Goal: Information Seeking & Learning: Learn about a topic

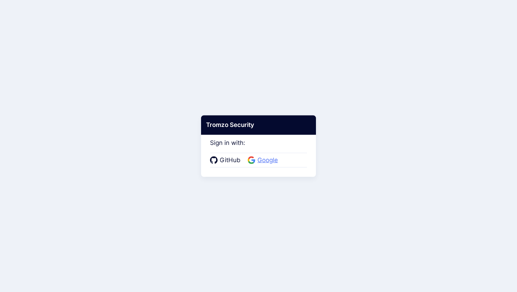
click at [259, 163] on span "Google" at bounding box center [267, 159] width 25 height 9
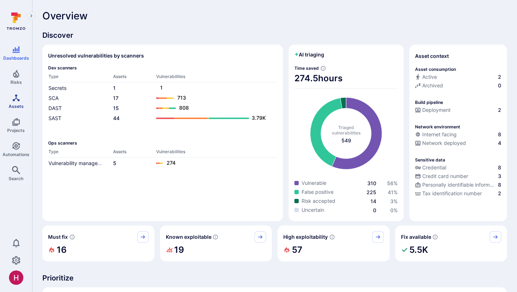
click at [20, 102] on link "Assets" at bounding box center [16, 100] width 32 height 21
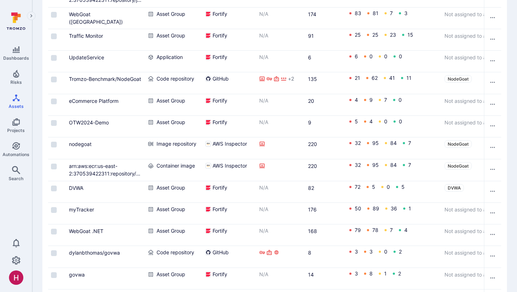
scroll to position [381, 0]
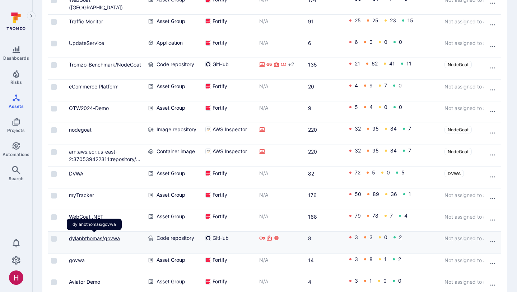
click at [116, 238] on link "dylanbthomas/govwa" at bounding box center [94, 238] width 51 height 6
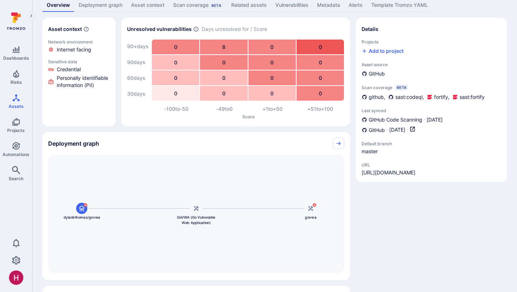
scroll to position [47, 0]
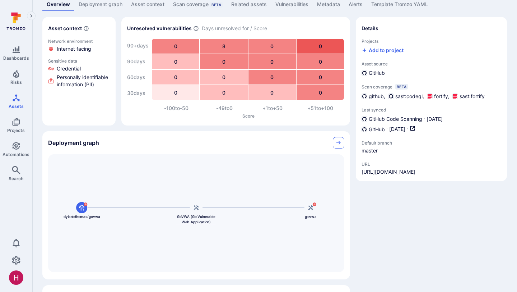
click at [344, 140] on link "Collapse" at bounding box center [338, 142] width 11 height 11
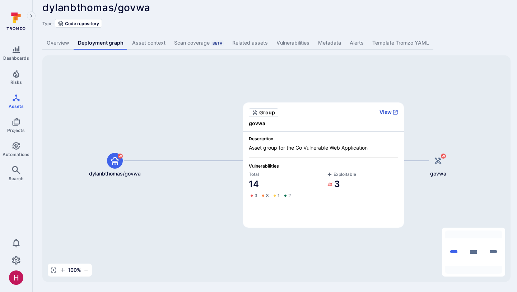
click at [383, 111] on button "View" at bounding box center [389, 112] width 19 height 6
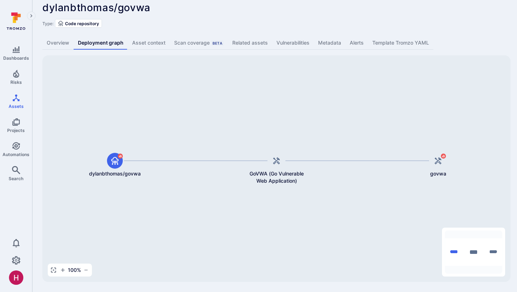
click at [62, 49] on link "Overview" at bounding box center [57, 42] width 31 height 13
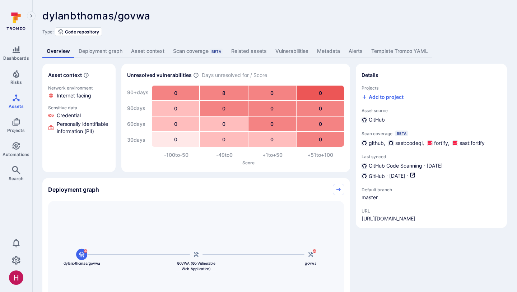
click at [294, 51] on link "Vulnerabilities" at bounding box center [292, 51] width 42 height 13
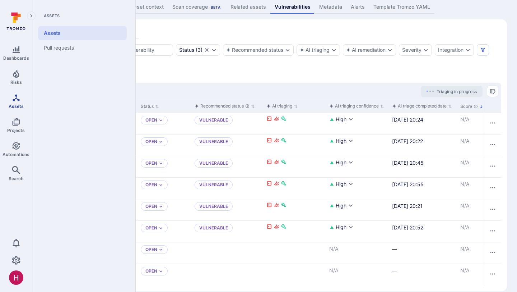
click at [17, 99] on icon "Assets" at bounding box center [16, 97] width 9 height 9
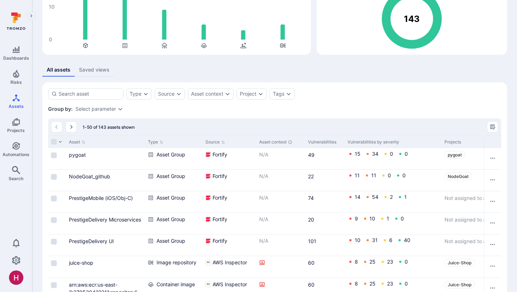
scroll to position [76, 0]
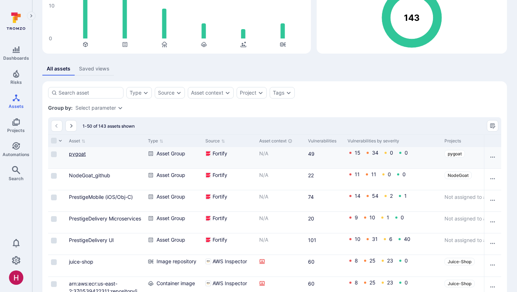
click at [80, 153] on link "pygoat" at bounding box center [77, 153] width 17 height 6
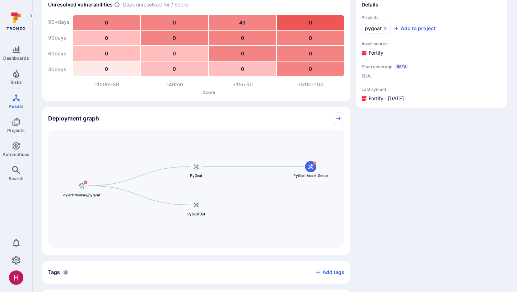
scroll to position [97, 0]
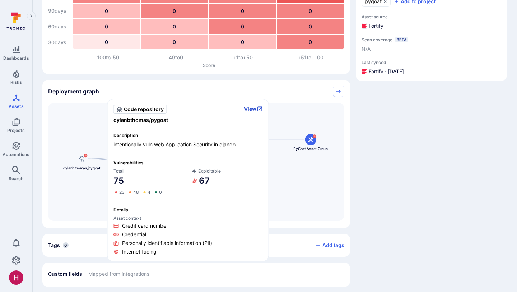
click at [256, 108] on button "View" at bounding box center [253, 109] width 19 height 6
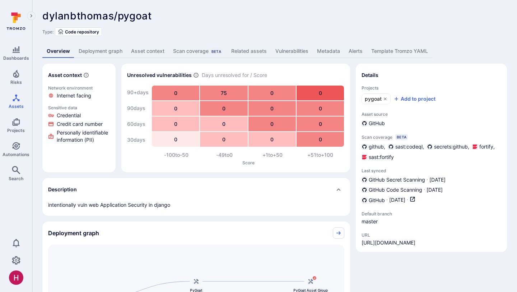
click at [297, 53] on link "Vulnerabilities" at bounding box center [292, 51] width 42 height 13
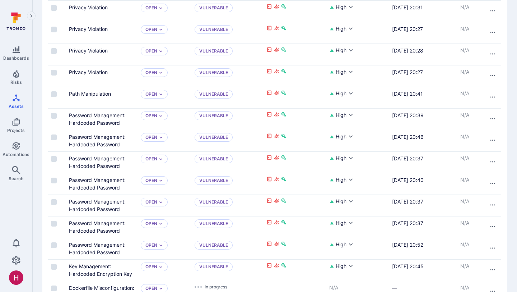
scroll to position [973, 0]
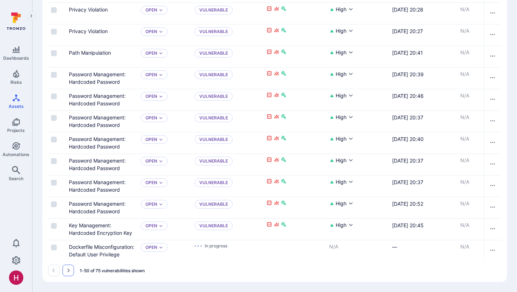
click at [68, 269] on icon "Go to the next page" at bounding box center [69, 270] width 3 height 4
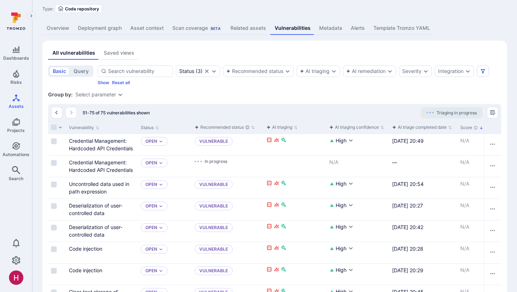
scroll to position [23, 0]
click at [196, 70] on div "Status ( 3 )" at bounding box center [190, 72] width 23 height 6
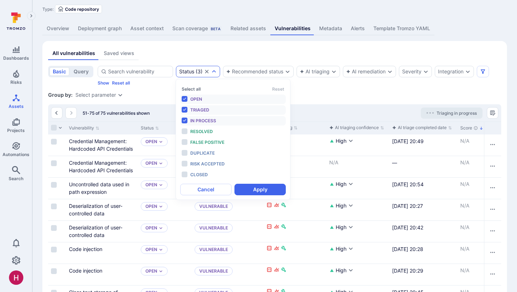
scroll to position [6, 0]
click at [209, 48] on div "All vulnerabilities Saved views" at bounding box center [274, 53] width 453 height 13
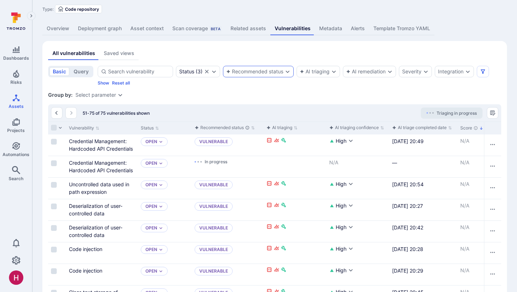
click at [242, 69] on div "Recommended status" at bounding box center [254, 72] width 57 height 6
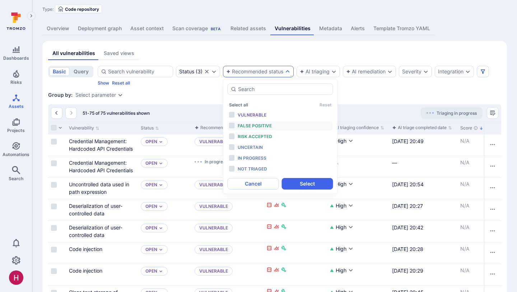
click at [255, 126] on span "False positive" at bounding box center [255, 125] width 34 height 5
click at [255, 134] on span "Risk accepted" at bounding box center [255, 136] width 34 height 5
click at [293, 182] on button "Select" at bounding box center [307, 183] width 51 height 11
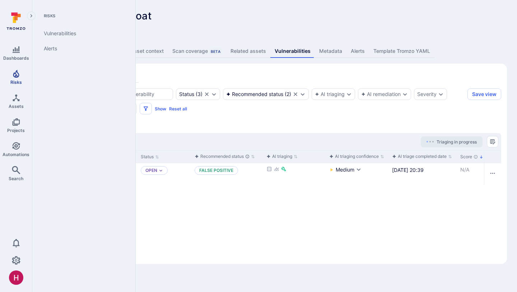
click at [15, 74] on icon "Risks" at bounding box center [16, 74] width 6 height 8
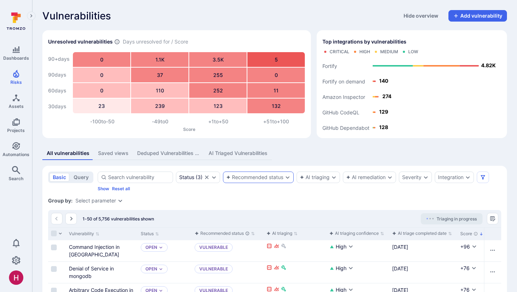
click at [258, 179] on div "Recommended status" at bounding box center [254, 177] width 57 height 6
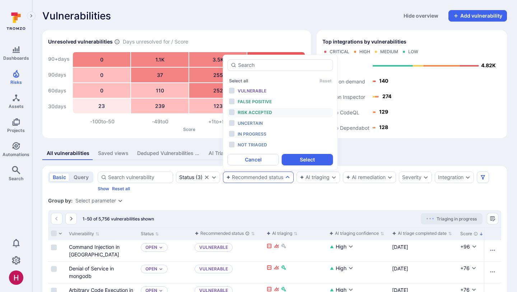
click at [262, 113] on span "Risk accepted" at bounding box center [255, 112] width 34 height 5
click at [265, 101] on span "False positive" at bounding box center [255, 101] width 34 height 5
click at [311, 158] on button "Select" at bounding box center [307, 159] width 51 height 11
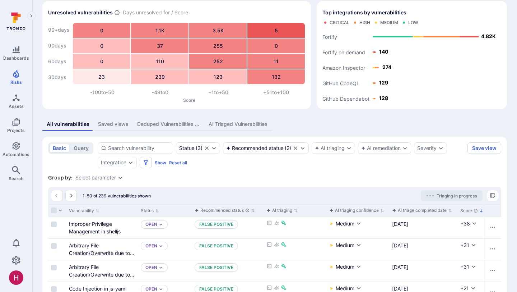
scroll to position [30, 0]
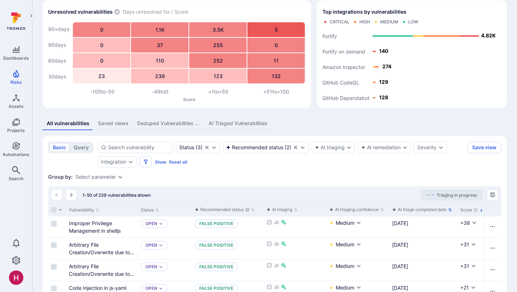
click at [415, 209] on div "AI triage completed date" at bounding box center [419, 209] width 55 height 7
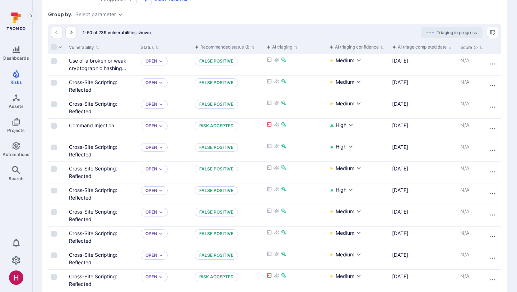
scroll to position [192, 0]
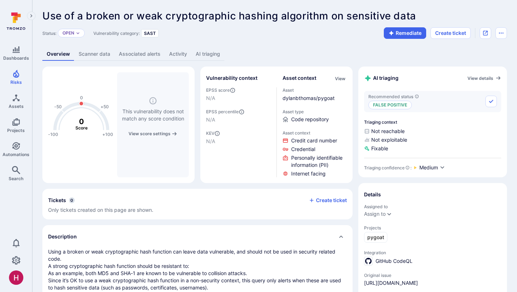
click at [207, 54] on link "AI triaging" at bounding box center [207, 53] width 33 height 13
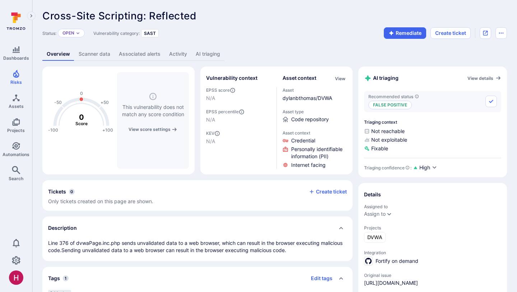
click at [210, 50] on link "AI triaging" at bounding box center [207, 53] width 33 height 13
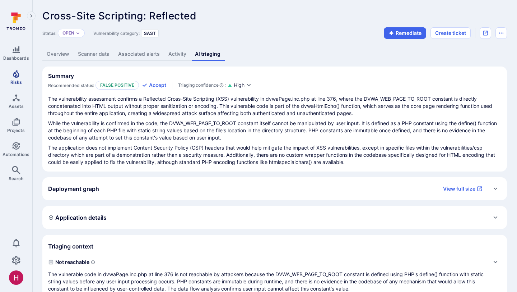
click at [12, 79] on span "Risks" at bounding box center [15, 81] width 11 height 5
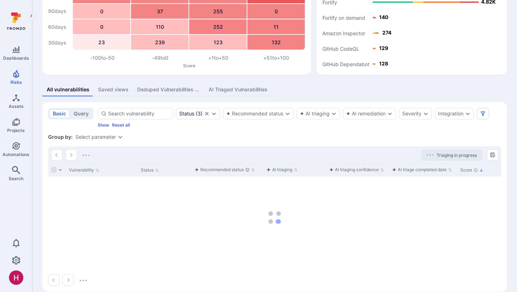
scroll to position [73, 0]
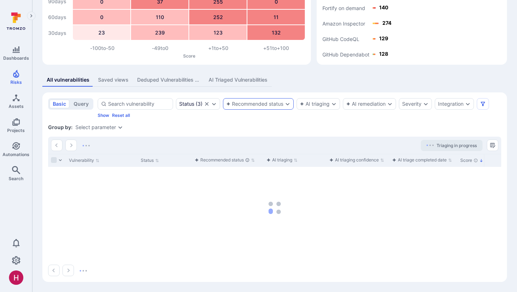
click at [252, 101] on div "Recommended status" at bounding box center [254, 104] width 57 height 6
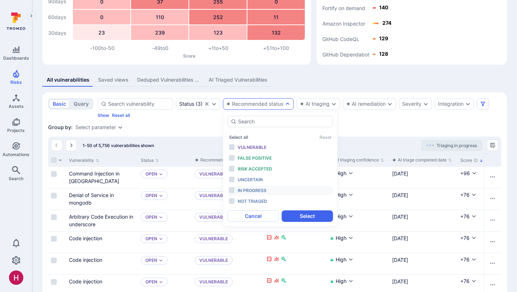
click at [262, 189] on span "In progress" at bounding box center [252, 189] width 29 height 5
click at [302, 214] on button "Select" at bounding box center [307, 215] width 51 height 11
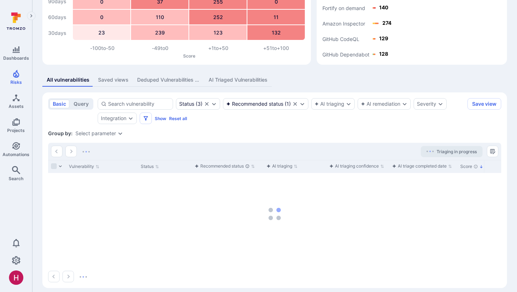
scroll to position [65, 0]
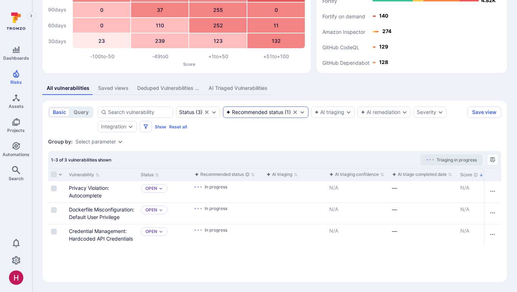
click at [274, 113] on div "Recommended status" at bounding box center [254, 112] width 57 height 6
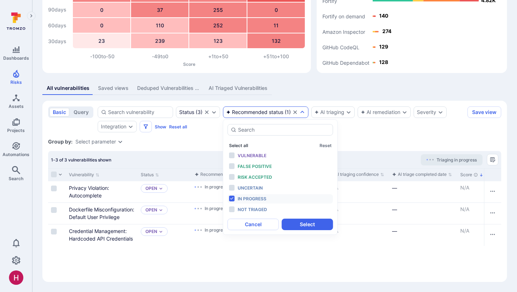
click at [245, 144] on button "Select all" at bounding box center [238, 145] width 19 height 5
click at [267, 212] on div "Not triaged" at bounding box center [267, 209] width 59 height 8
click at [295, 220] on button "Select" at bounding box center [307, 223] width 51 height 11
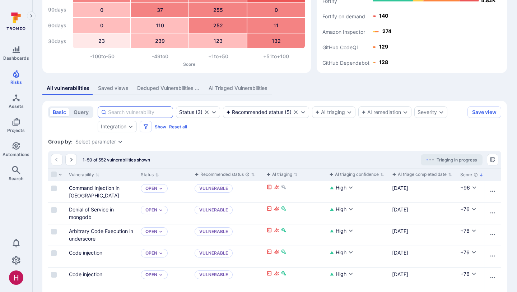
click at [146, 112] on input at bounding box center [139, 111] width 62 height 7
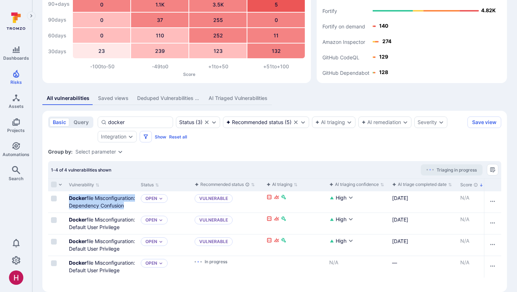
scroll to position [65, 0]
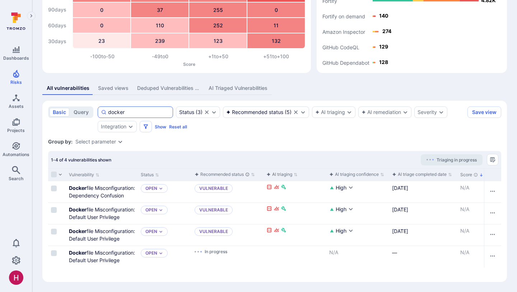
click at [149, 112] on input "docker" at bounding box center [139, 111] width 62 height 7
type input "docker"
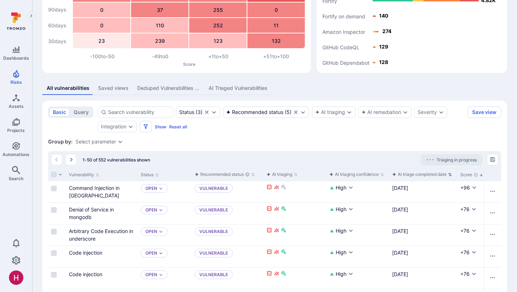
click at [422, 174] on div "AI triage completed date" at bounding box center [419, 174] width 55 height 7
click at [414, 177] on div "AI triage completed date" at bounding box center [419, 174] width 55 height 7
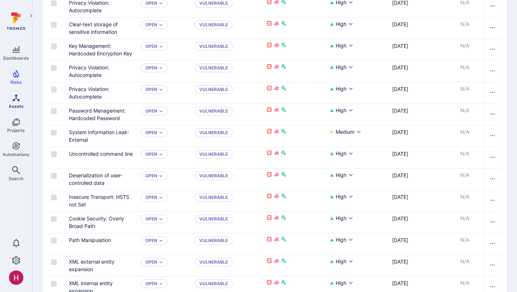
click at [21, 98] on link "Assets" at bounding box center [16, 100] width 32 height 21
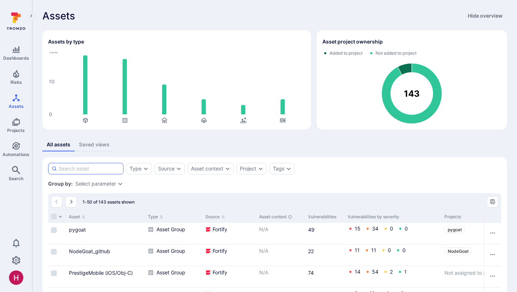
click at [96, 167] on input at bounding box center [90, 168] width 62 height 7
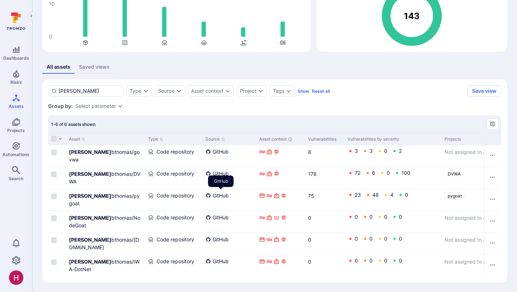
scroll to position [78, 0]
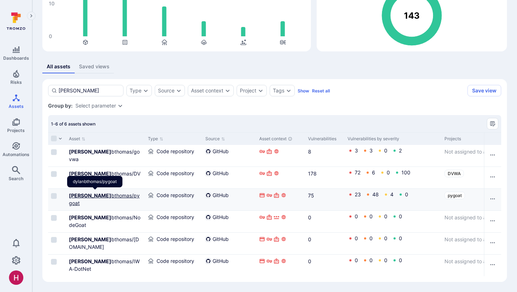
type input "dylan"
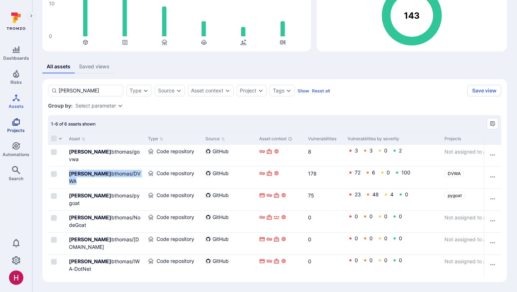
click at [19, 129] on span "Projects" at bounding box center [16, 129] width 18 height 5
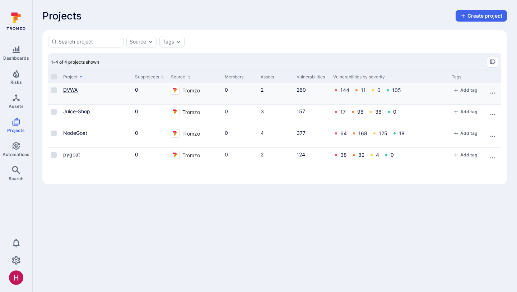
click at [71, 90] on link "DVWA" at bounding box center [70, 90] width 14 height 6
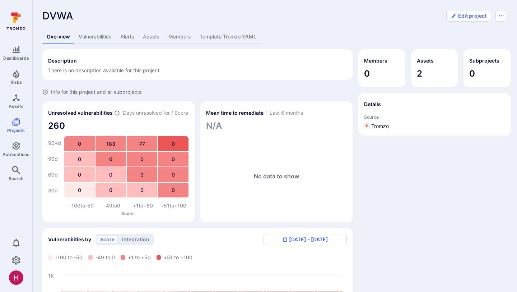
click at [106, 35] on link "Vulnerabilities" at bounding box center [95, 36] width 42 height 13
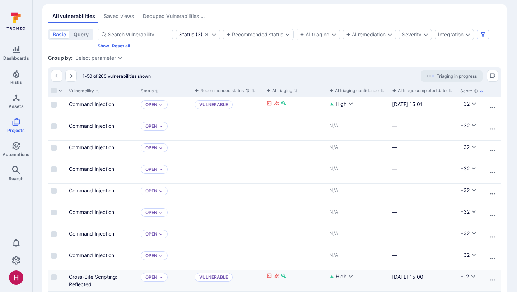
scroll to position [172, 0]
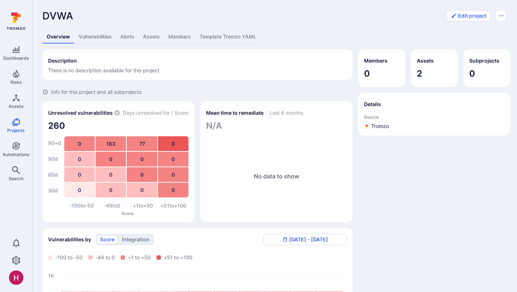
click at [102, 35] on link "Vulnerabilities" at bounding box center [95, 36] width 42 height 13
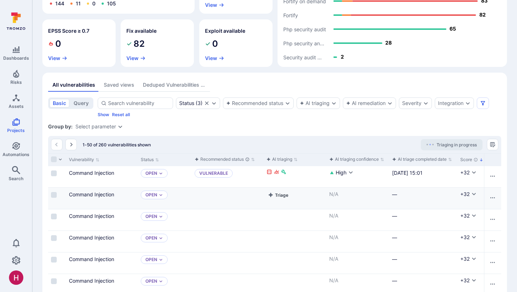
click at [281, 195] on button "Triage" at bounding box center [277, 194] width 23 height 9
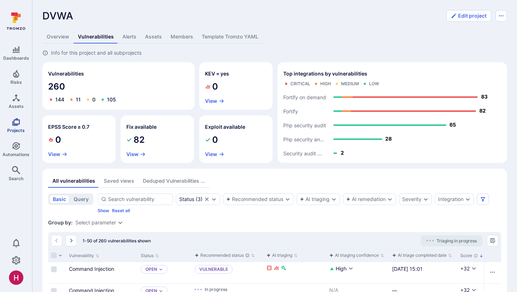
click at [17, 119] on icon "Projects" at bounding box center [16, 122] width 8 height 8
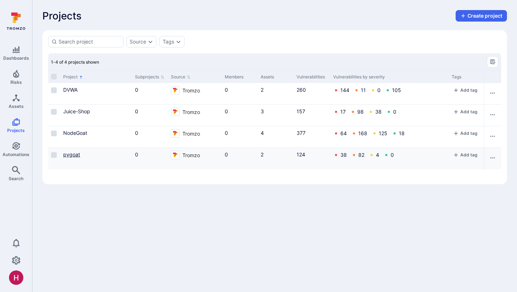
click at [68, 153] on link "pygoat" at bounding box center [71, 154] width 17 height 6
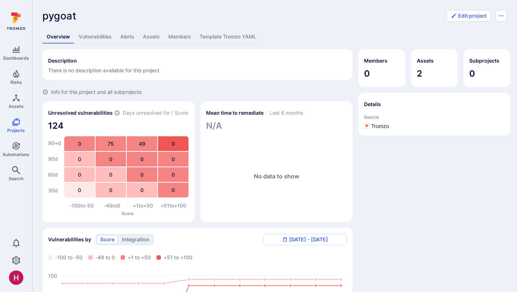
click at [101, 36] on link "Vulnerabilities" at bounding box center [95, 36] width 42 height 13
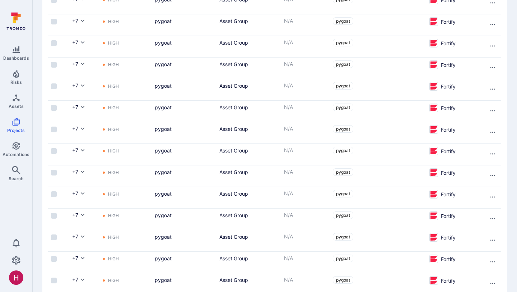
scroll to position [1078, 0]
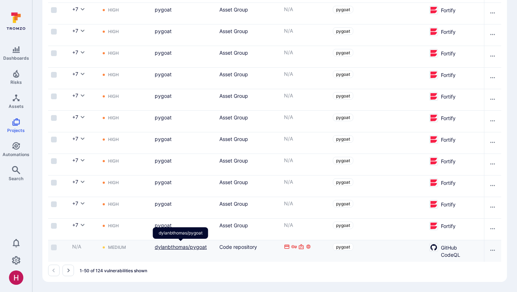
click at [200, 246] on link "dylanbthomas/pygoat" at bounding box center [181, 246] width 52 height 6
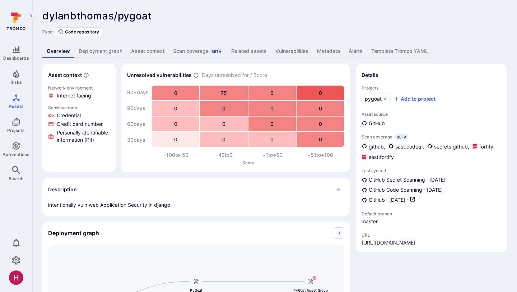
click at [278, 51] on link "Vulnerabilities" at bounding box center [292, 51] width 42 height 13
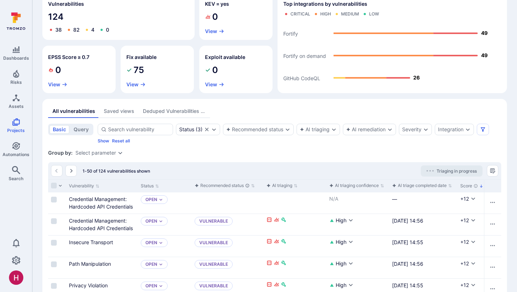
scroll to position [70, 0]
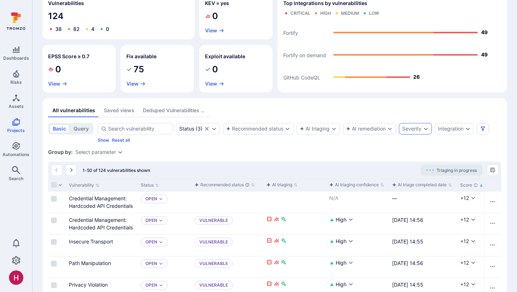
click at [418, 127] on div "Severity" at bounding box center [411, 129] width 19 height 6
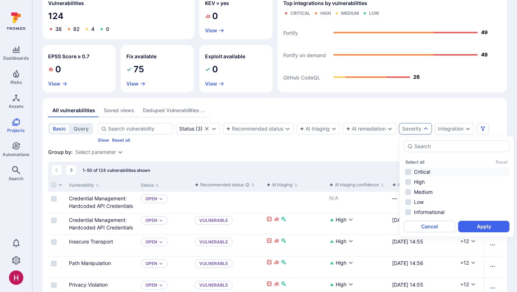
click at [422, 169] on li "Critical" at bounding box center [457, 171] width 106 height 9
click at [482, 227] on button "Apply" at bounding box center [483, 225] width 51 height 11
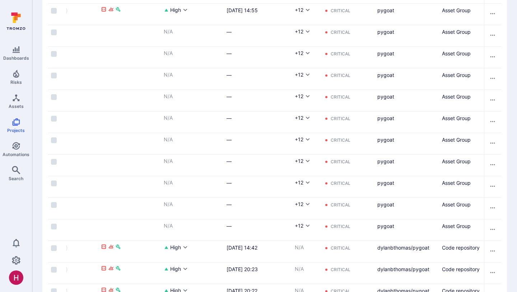
scroll to position [350, 0]
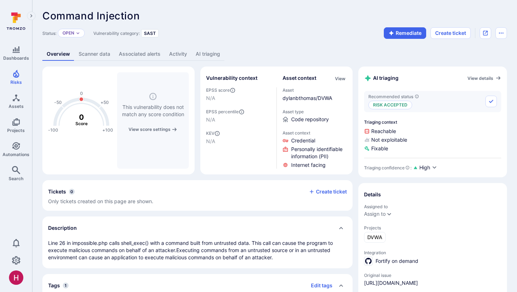
click at [210, 54] on link "AI triaging" at bounding box center [207, 53] width 33 height 13
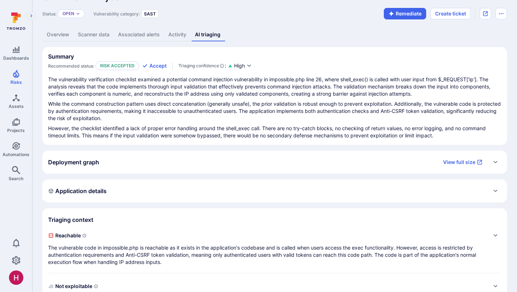
scroll to position [20, 0]
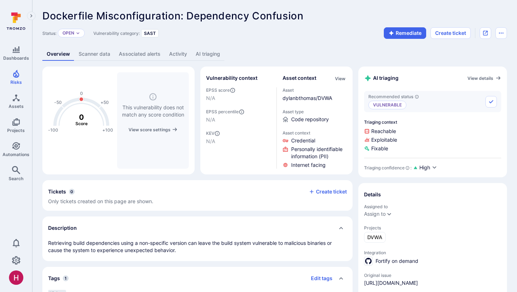
click at [215, 53] on link "AI triaging" at bounding box center [207, 53] width 33 height 13
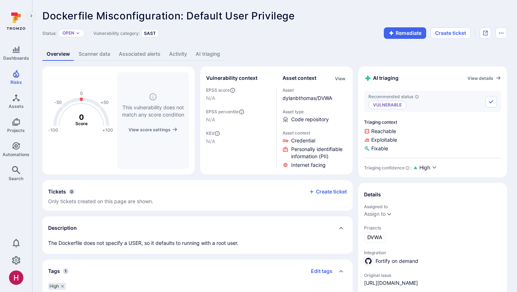
click at [214, 61] on div "Dockerfile Misconfiguration: Default User Privilege ... Show more Status: Open …" at bounding box center [274, 262] width 485 height 524
click at [214, 58] on link "AI triaging" at bounding box center [207, 53] width 33 height 13
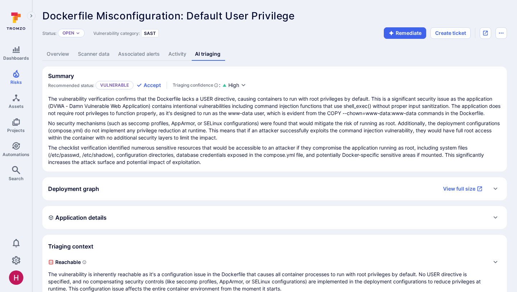
click at [233, 159] on p "The checklist verification identified numerous sensitive resources that would b…" at bounding box center [274, 155] width 453 height 22
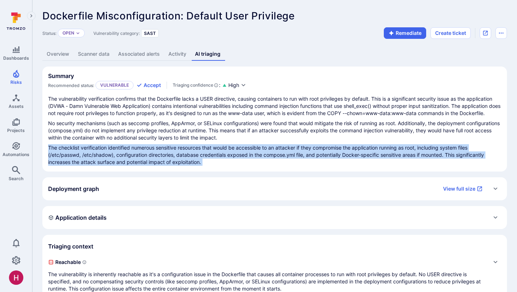
click at [233, 159] on p "The checklist verification identified numerous sensitive resources that would b…" at bounding box center [274, 155] width 453 height 22
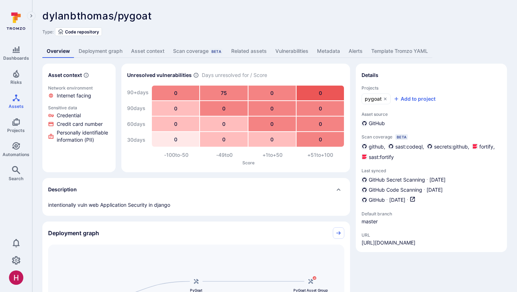
click at [296, 50] on link "Vulnerabilities" at bounding box center [292, 51] width 42 height 13
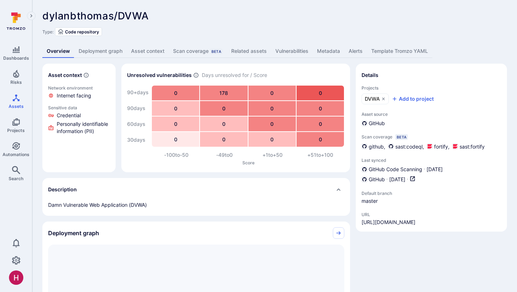
click at [107, 54] on link "Deployment graph" at bounding box center [100, 51] width 52 height 13
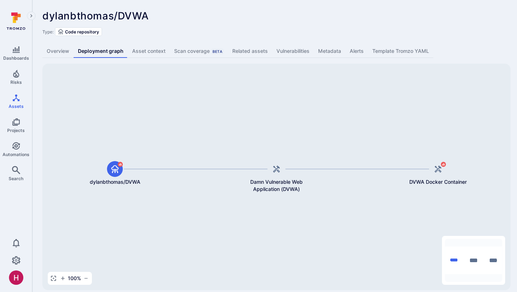
click at [60, 53] on link "Overview" at bounding box center [57, 51] width 31 height 13
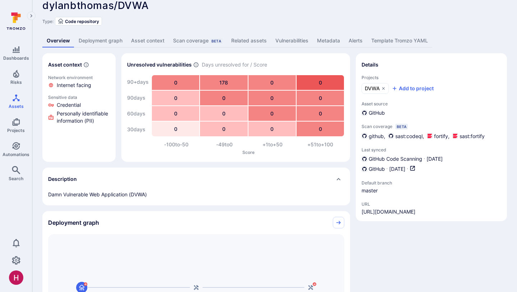
scroll to position [9, 0]
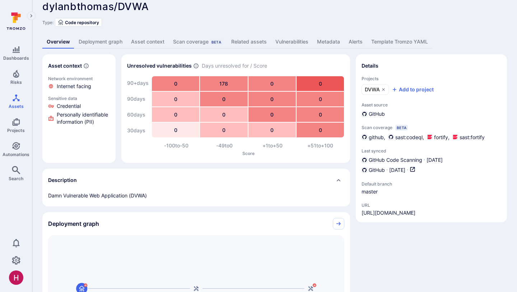
click at [285, 37] on link "Vulnerabilities" at bounding box center [292, 41] width 42 height 13
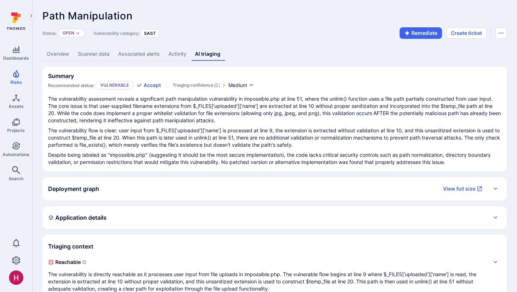
click at [60, 54] on link "Overview" at bounding box center [57, 53] width 31 height 13
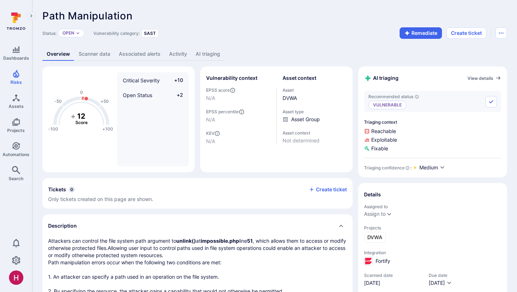
click at [210, 52] on link "AI triaging" at bounding box center [207, 53] width 33 height 13
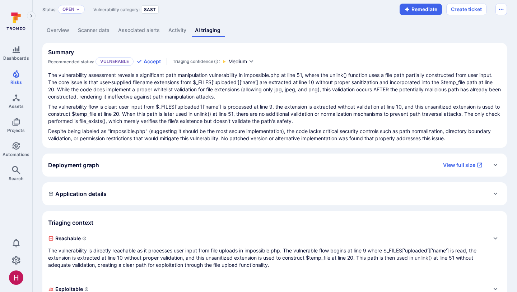
scroll to position [28, 0]
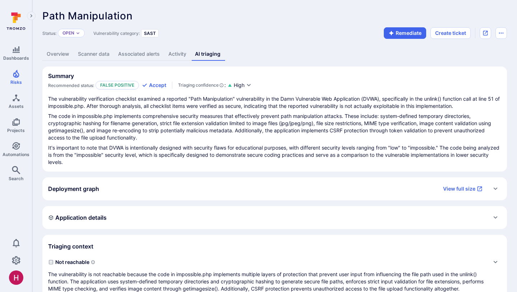
click at [64, 53] on link "Overview" at bounding box center [57, 53] width 31 height 13
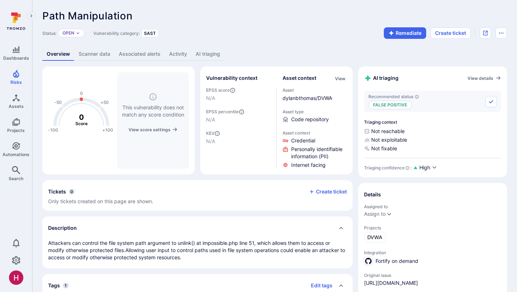
click at [214, 53] on link "AI triaging" at bounding box center [207, 53] width 33 height 13
